Goal: Check status: Check status

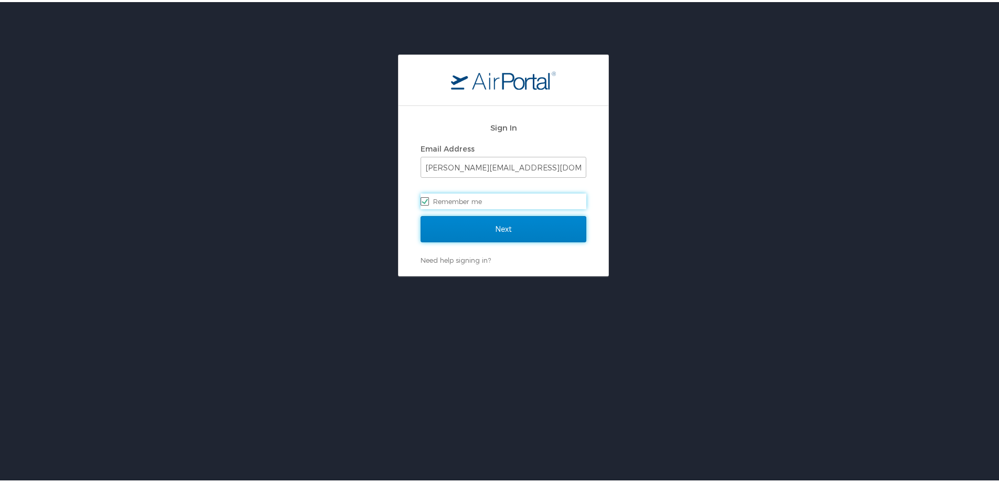
click at [509, 225] on input "Next" at bounding box center [504, 227] width 166 height 26
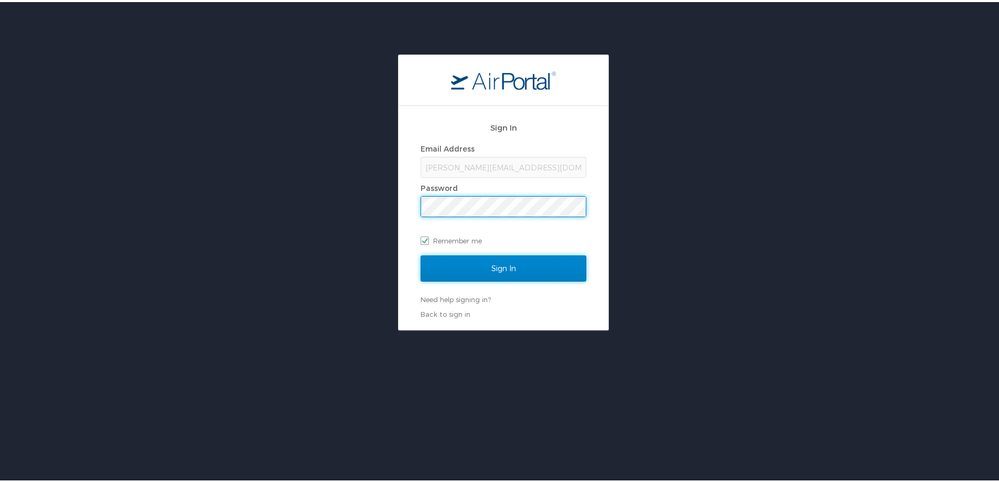
click at [501, 266] on input "Sign In" at bounding box center [504, 266] width 166 height 26
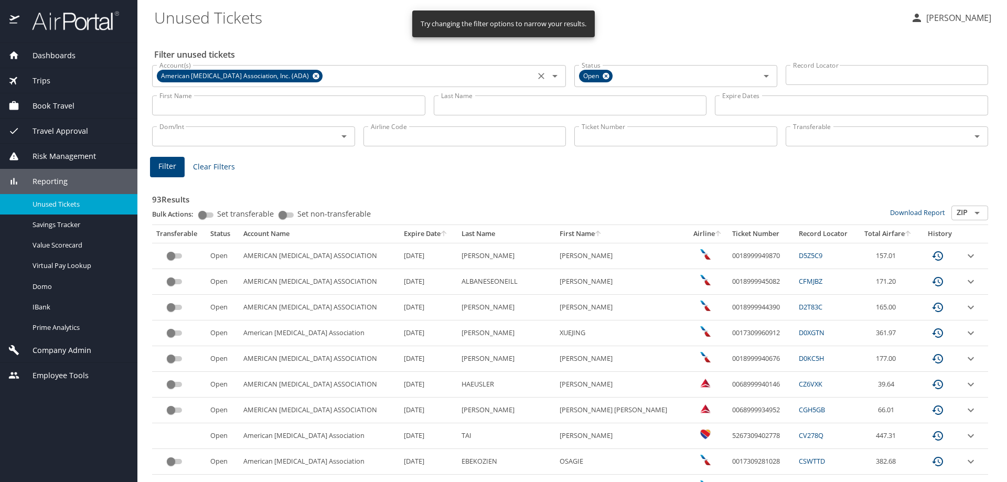
click at [312, 76] on icon at bounding box center [316, 76] width 8 height 12
click at [593, 142] on input "Ticket Number" at bounding box center [675, 136] width 203 height 20
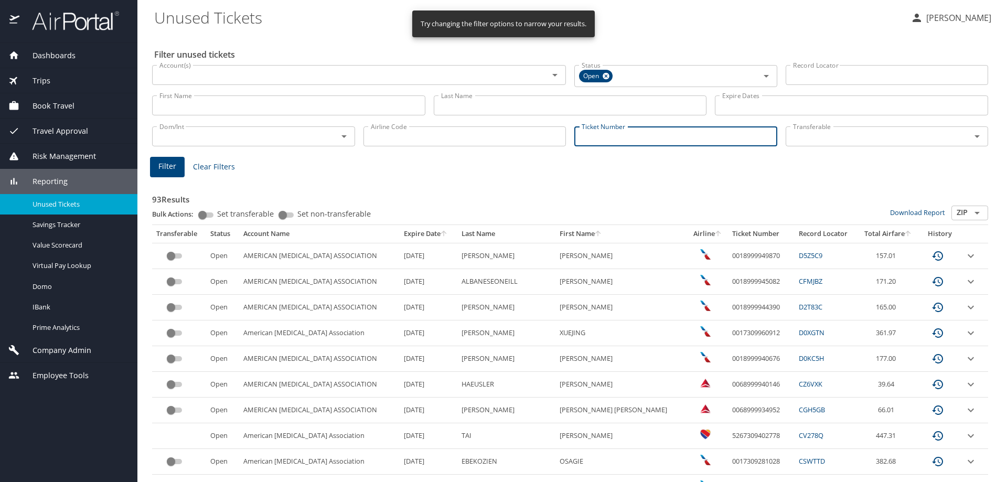
paste input "0017144858813"
type input "0017144858813"
drag, startPoint x: 446, startPoint y: 188, endPoint x: 440, endPoint y: 186, distance: 6.1
click at [445, 188] on h3 "93 Results" at bounding box center [570, 195] width 836 height 18
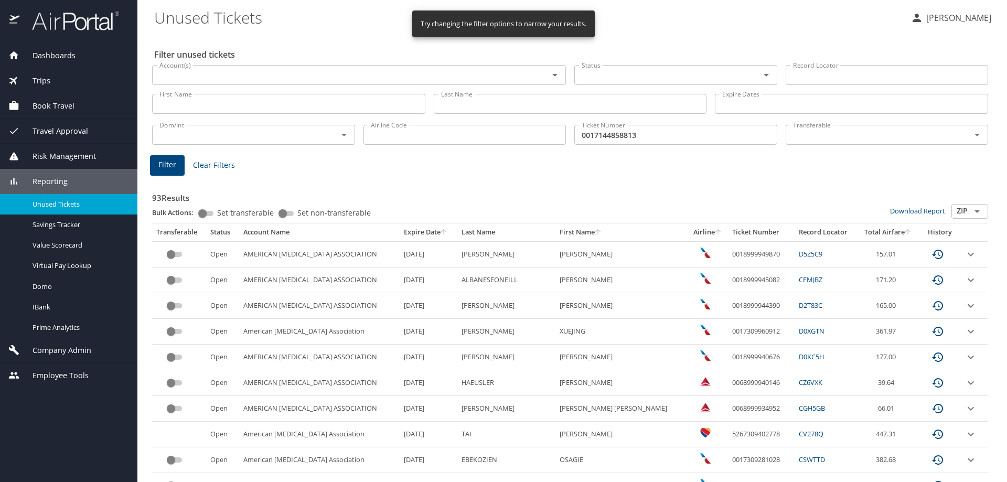
click at [165, 169] on span "Filter" at bounding box center [167, 164] width 18 height 13
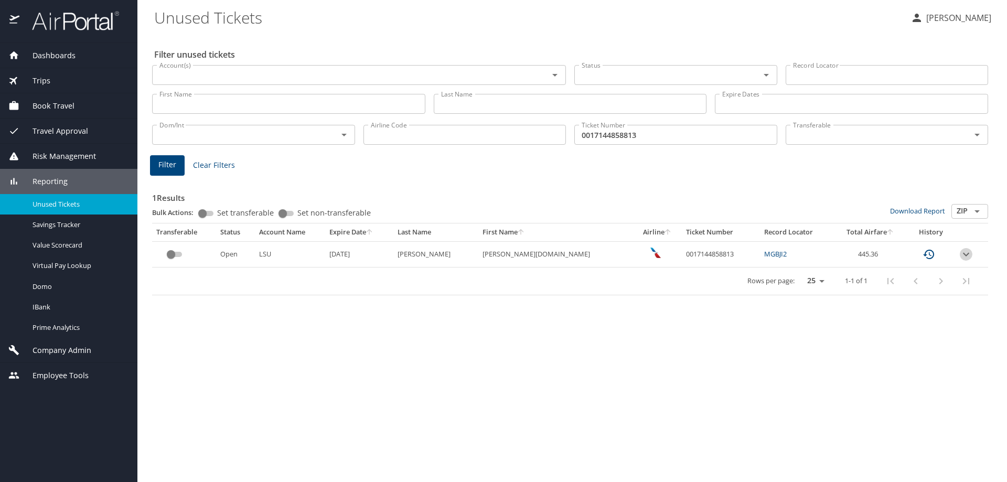
click at [963, 254] on icon "expand row" at bounding box center [966, 254] width 6 height 4
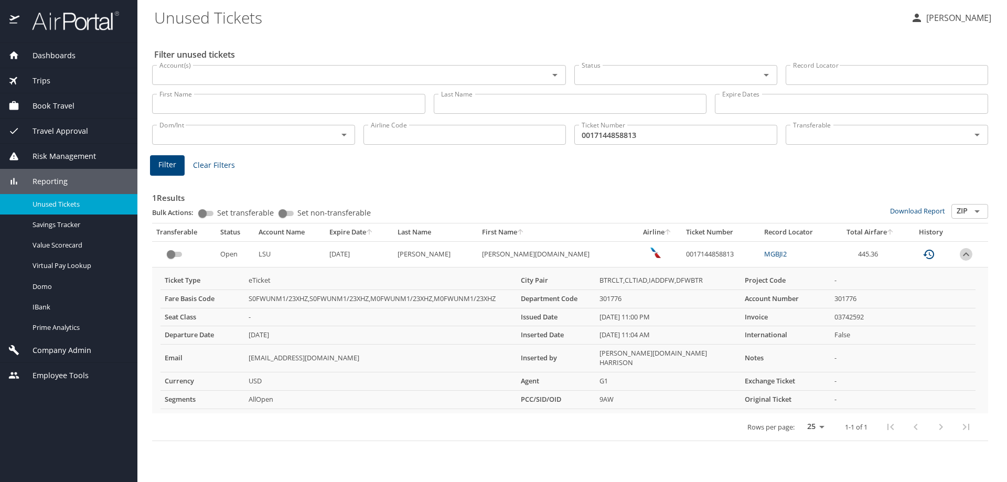
click at [960, 257] on icon "expand row" at bounding box center [966, 254] width 13 height 13
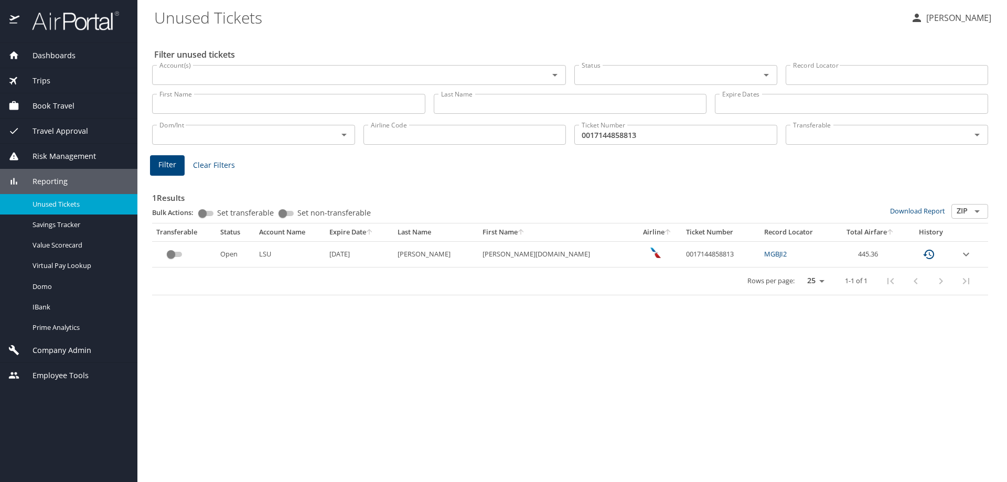
drag, startPoint x: 764, startPoint y: 186, endPoint x: 785, endPoint y: 193, distance: 22.2
click at [764, 187] on h3 "1 Results" at bounding box center [570, 195] width 836 height 18
click at [682, 258] on td "0017144858813" at bounding box center [721, 254] width 78 height 26
copy td "0017144858813"
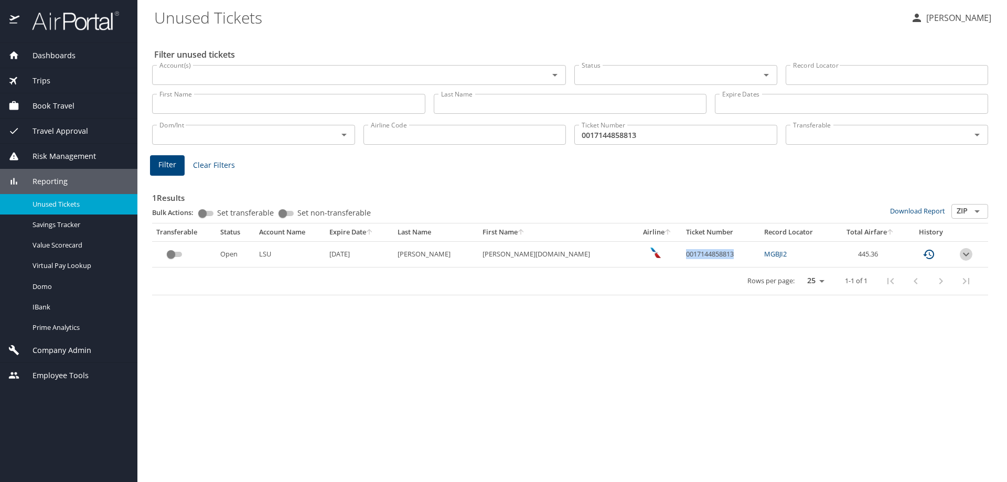
click at [960, 258] on icon "expand row" at bounding box center [966, 254] width 13 height 13
